Goal: Task Accomplishment & Management: Manage account settings

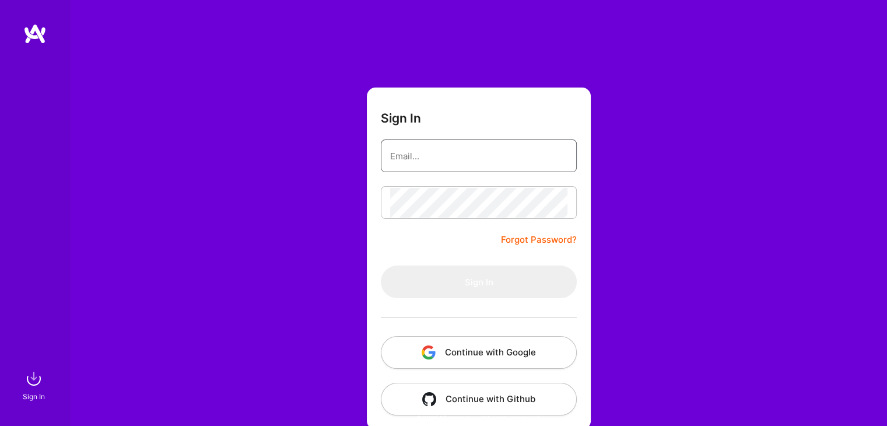
click at [446, 155] on input "email" at bounding box center [478, 156] width 177 height 30
type input "mihajlovicc@gmail.com"
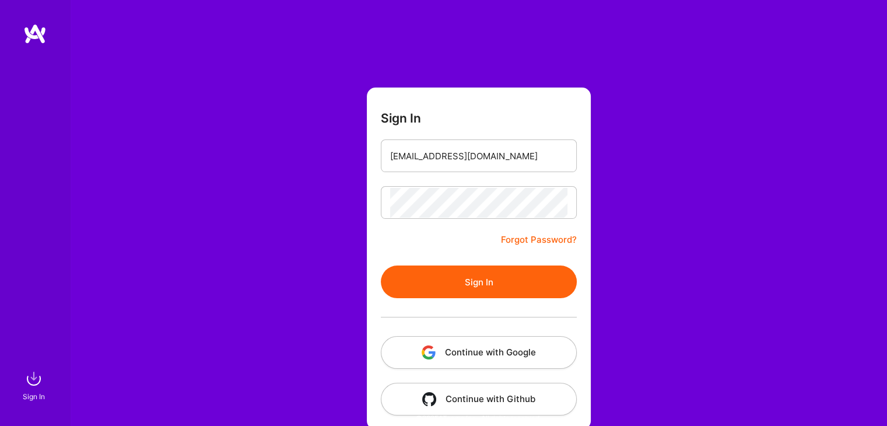
click at [480, 278] on button "Sign In" at bounding box center [479, 281] width 196 height 33
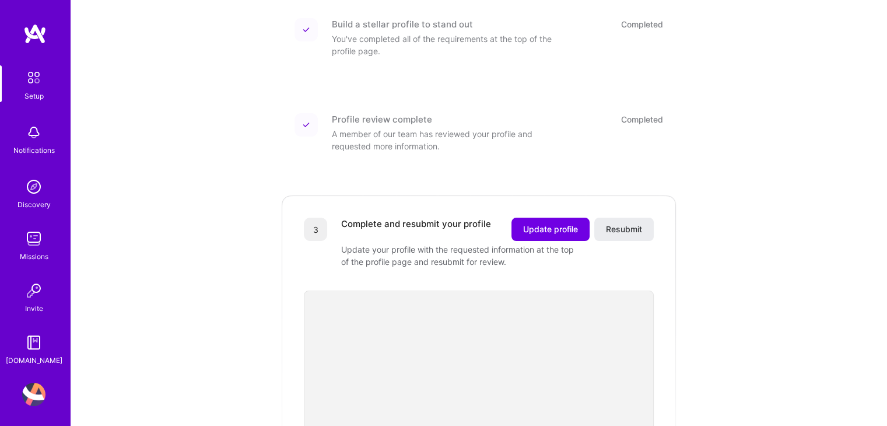
scroll to position [233, 0]
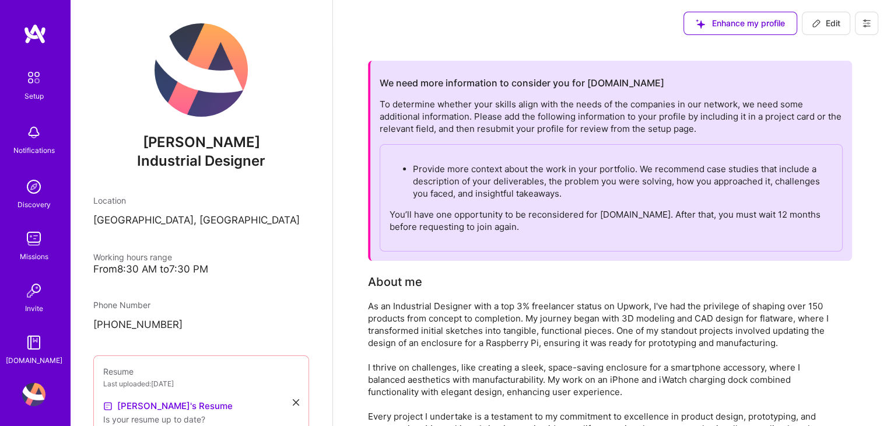
click at [618, 142] on div "To determine whether your skills align with the needs of the companies in our n…" at bounding box center [611, 174] width 463 height 153
click at [824, 20] on span "Edit" at bounding box center [826, 23] width 29 height 12
select select "RS"
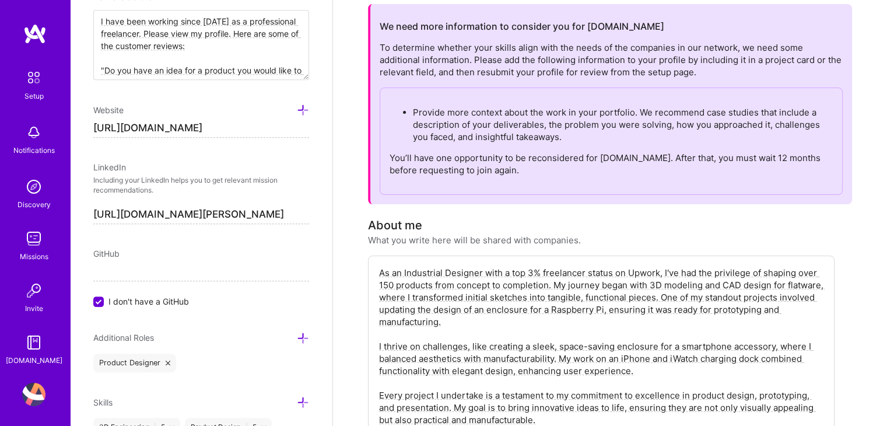
scroll to position [117, 0]
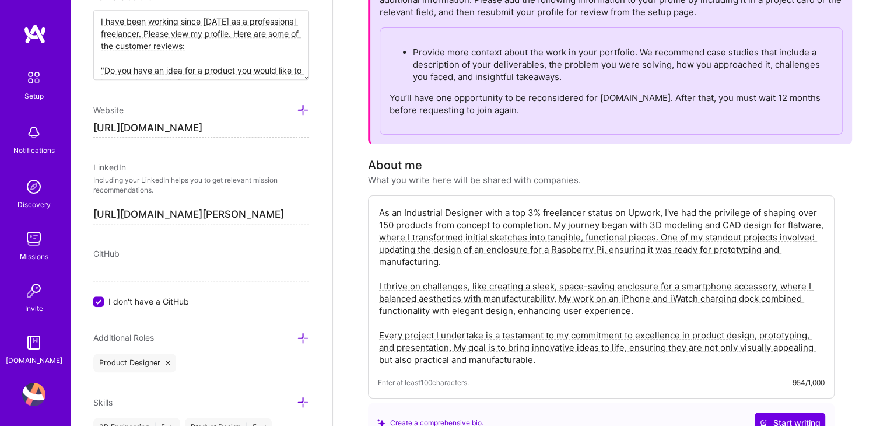
click at [451, 243] on textarea "As an Industrial Designer with a top 3% freelancer status on Upwork, I've had t…" at bounding box center [601, 286] width 447 height 162
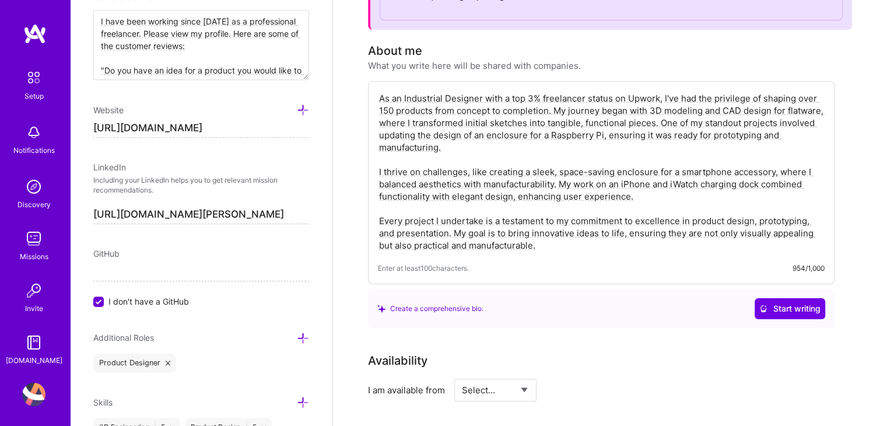
scroll to position [233, 0]
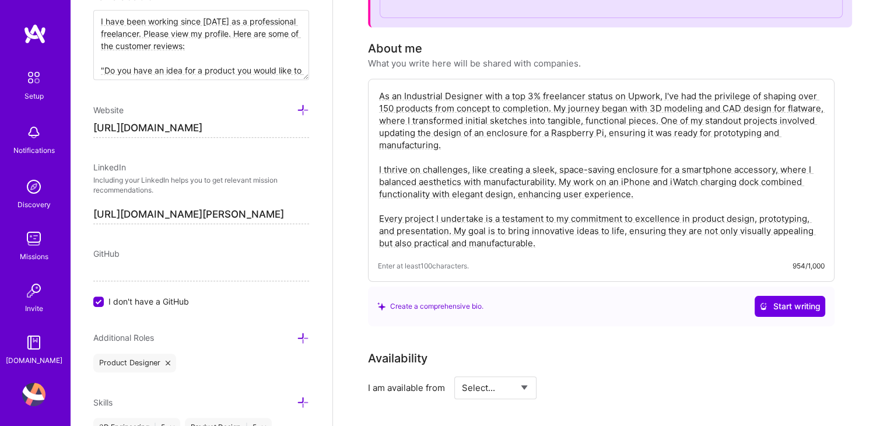
click at [455, 144] on textarea "As an Industrial Designer with a top 3% freelancer status on Upwork, I've had t…" at bounding box center [601, 170] width 447 height 162
paste textarea "I am a Mechanical Engineer with a strong sense of aesthetics and about 15 years…"
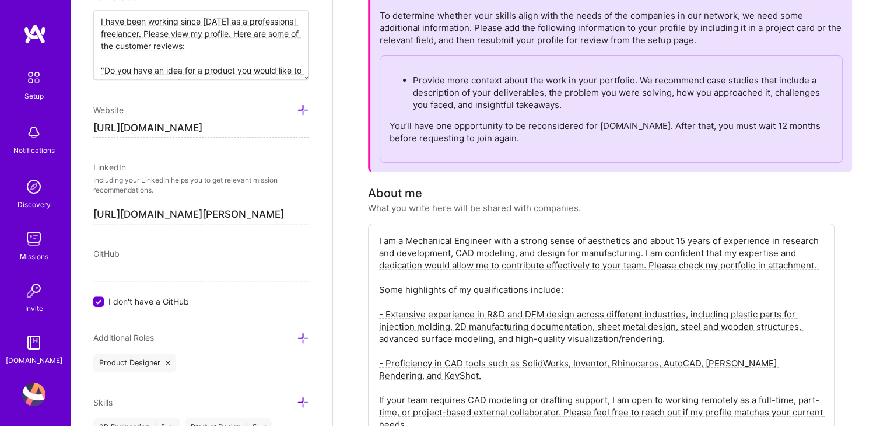
scroll to position [0, 0]
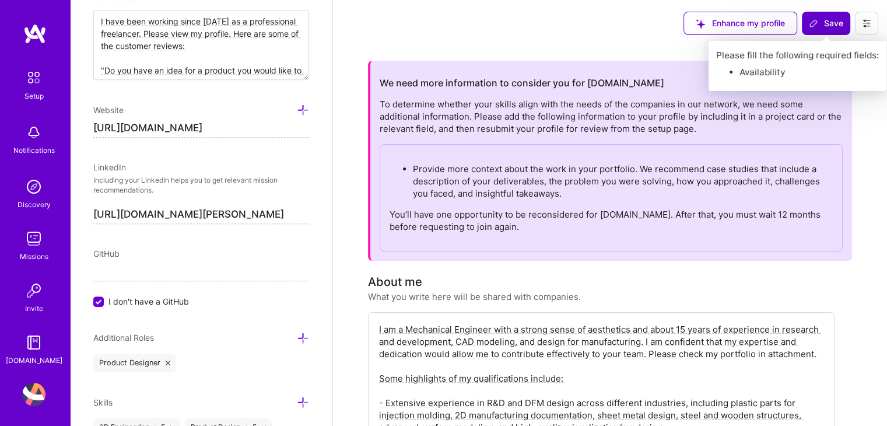
type textarea "I am a Mechanical Engineer with a strong sense of aesthetics and about 15 years…"
click at [824, 20] on span "Save" at bounding box center [826, 23] width 34 height 12
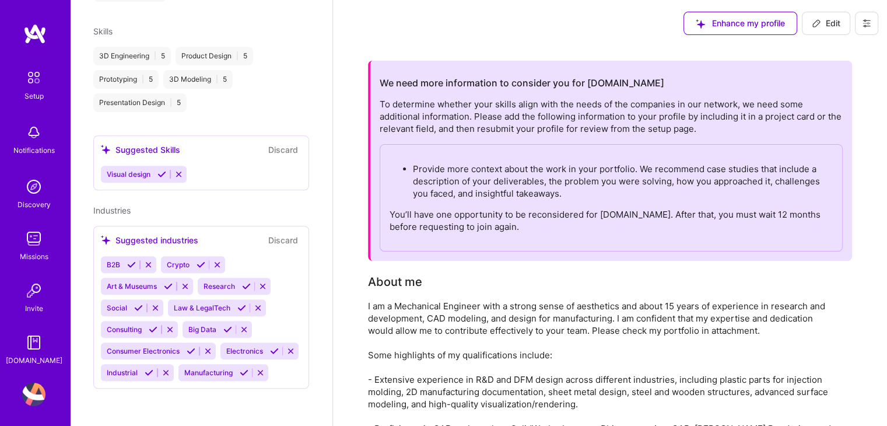
click at [746, 23] on span "Enhance my profile" at bounding box center [740, 23] width 89 height 12
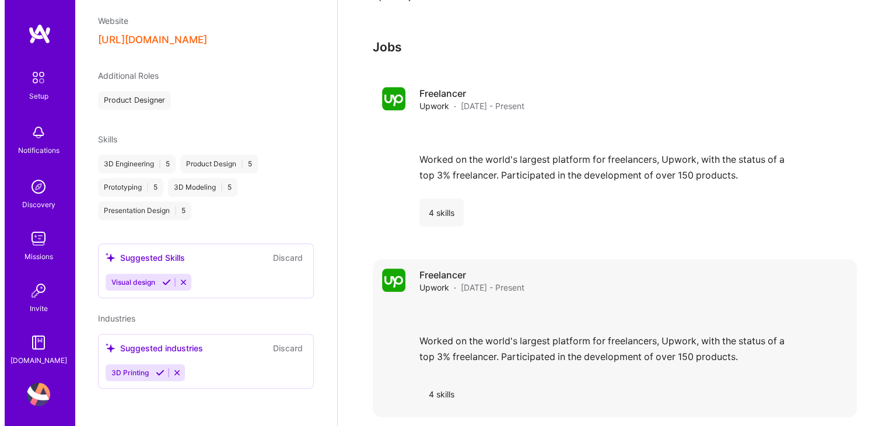
scroll to position [1361, 0]
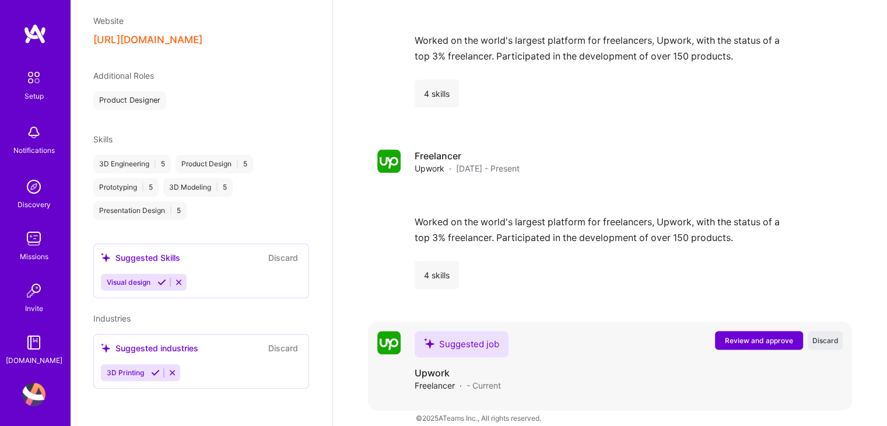
click at [760, 335] on span "Review and approve" at bounding box center [759, 340] width 68 height 10
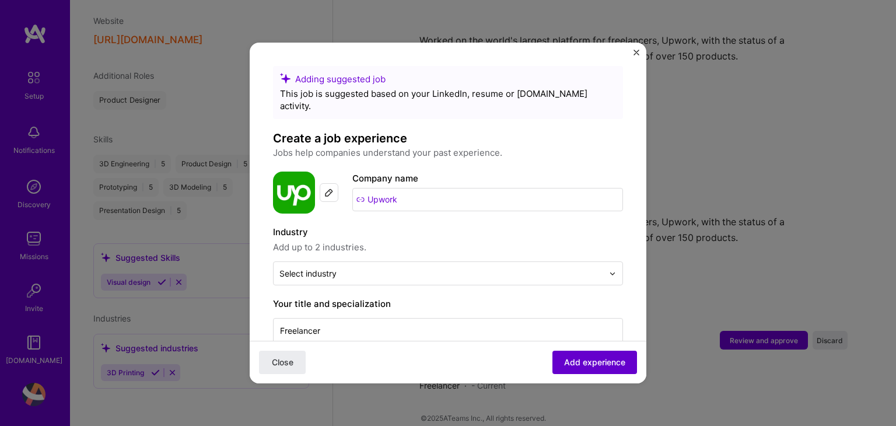
click at [569, 362] on span "Add experience" at bounding box center [594, 362] width 61 height 12
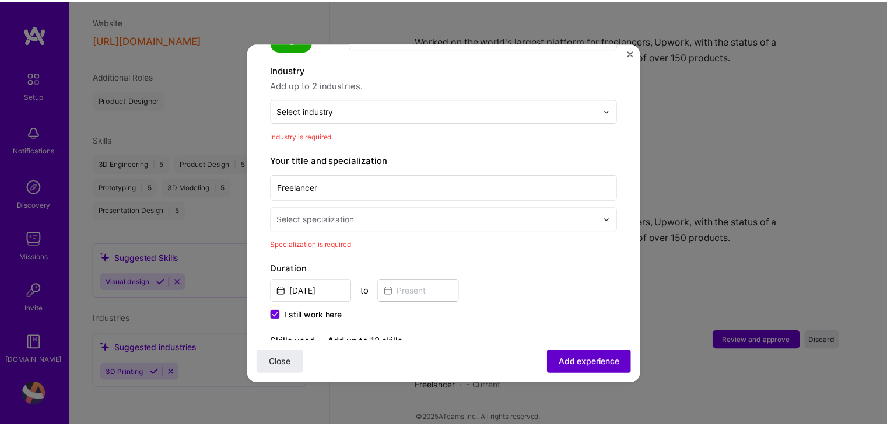
scroll to position [170, 0]
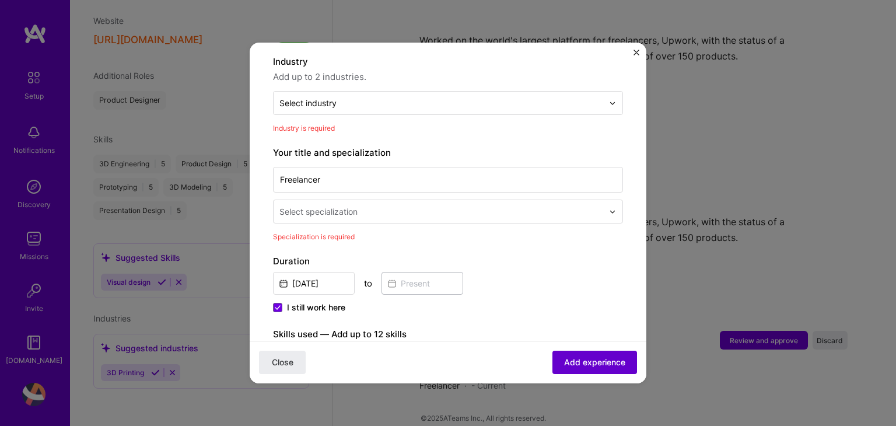
click at [569, 362] on span "Add experience" at bounding box center [594, 362] width 61 height 12
click at [634, 55] on img "Close" at bounding box center [636, 53] width 6 height 6
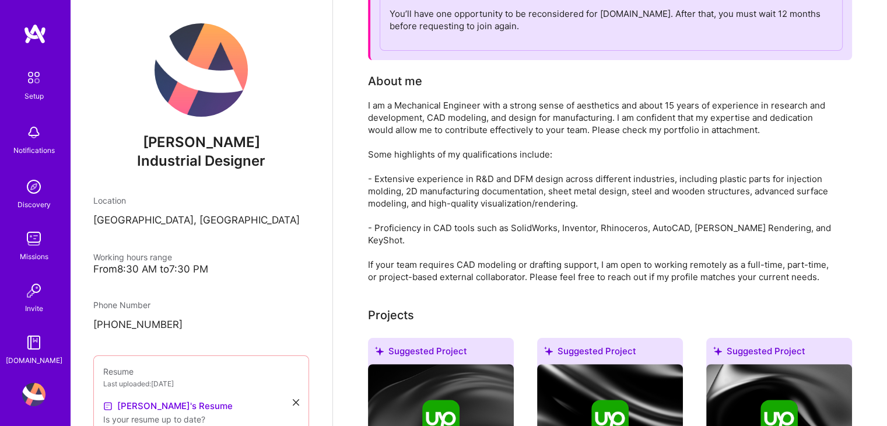
scroll to position [195, 0]
